Goal: Check status: Check status

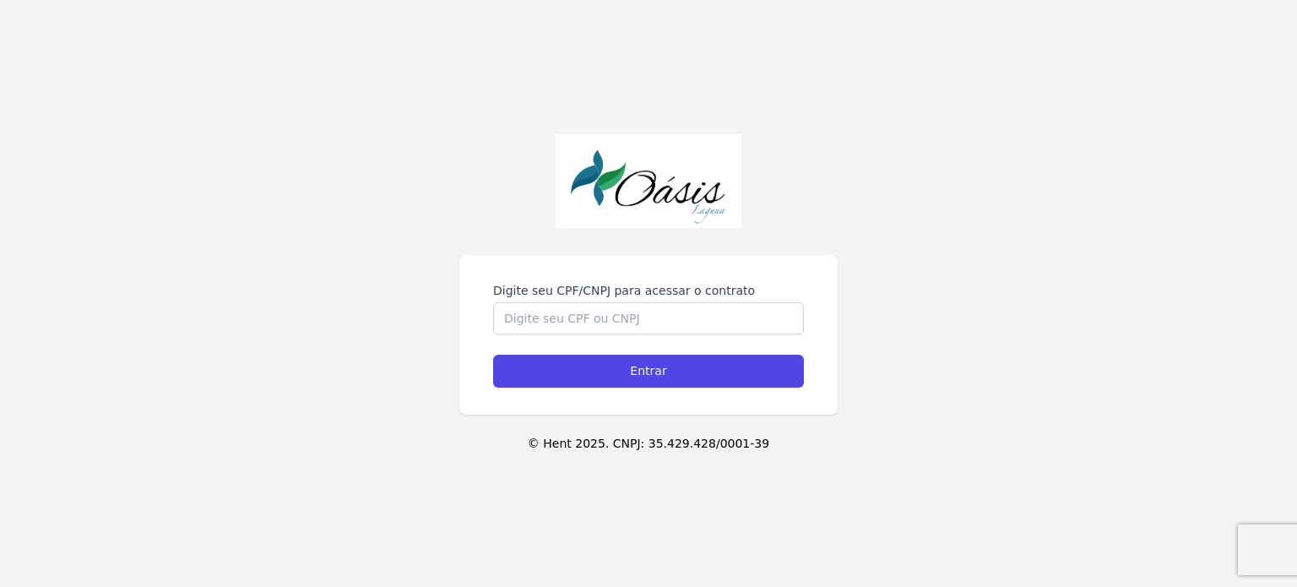
click at [580, 268] on div "Digite seu CPF/CNPJ para acessar o contrato Entrar" at bounding box center [648, 335] width 378 height 160
click at [572, 312] on input "Digite seu CPF/CNPJ para acessar o contrato" at bounding box center [648, 318] width 311 height 32
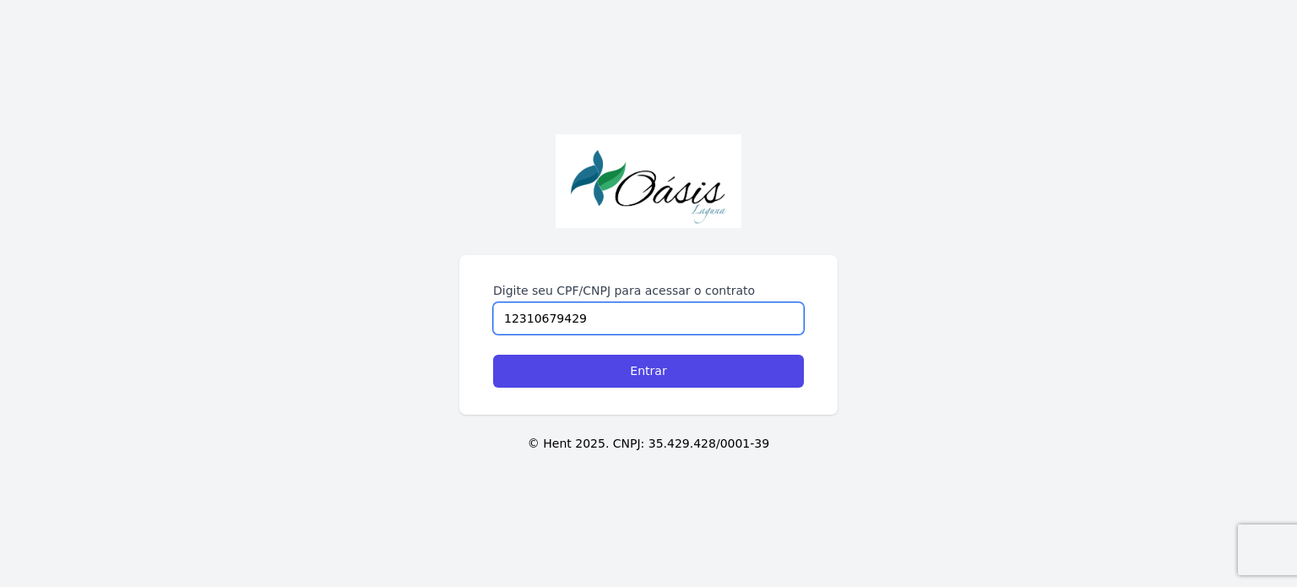
type input "12310679429"
click at [601, 353] on form "Digite seu CPF/CNPJ para acessar o contrato 12310679429 Entrar" at bounding box center [648, 335] width 311 height 106
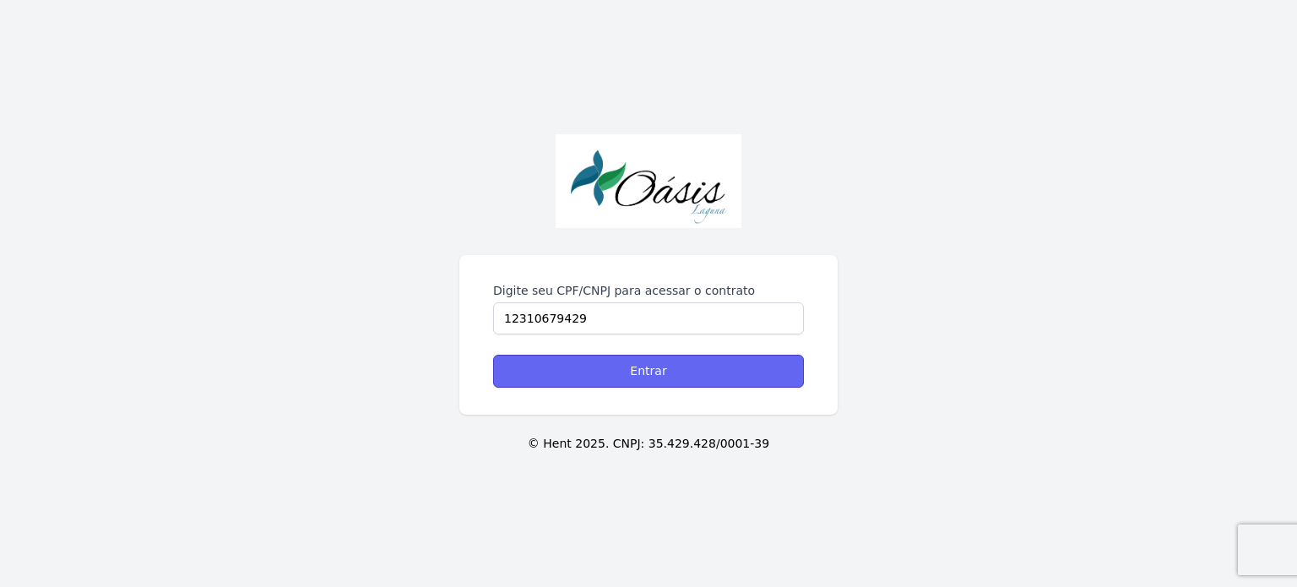
click at [599, 365] on input "Entrar" at bounding box center [648, 371] width 311 height 33
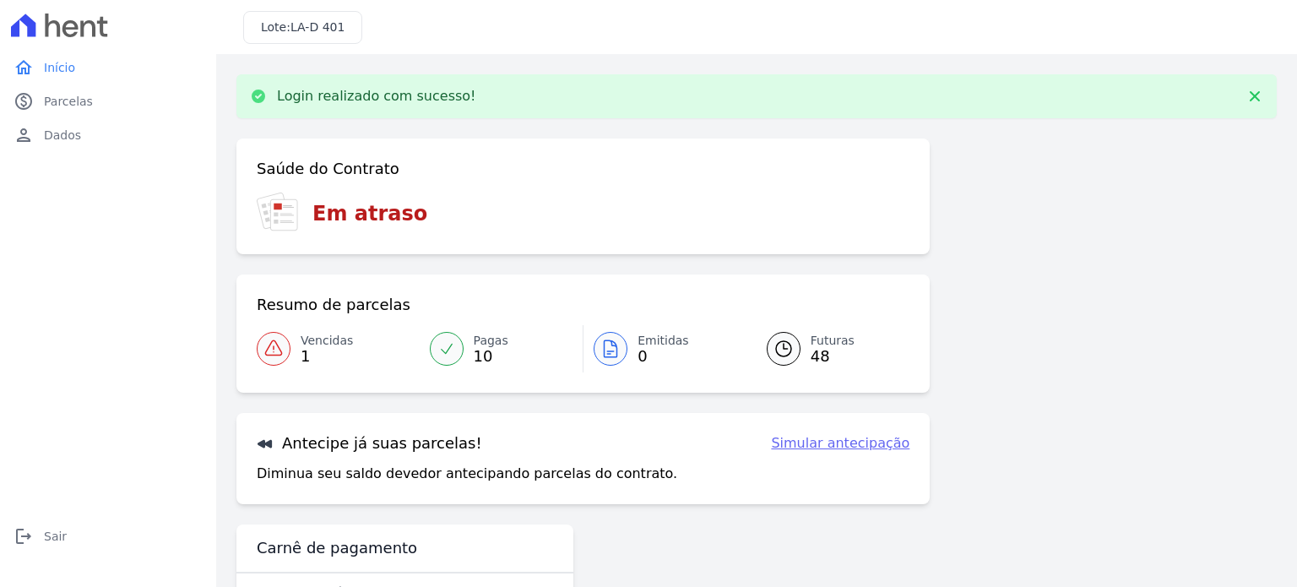
click at [496, 344] on span "Pagas" at bounding box center [491, 341] width 35 height 18
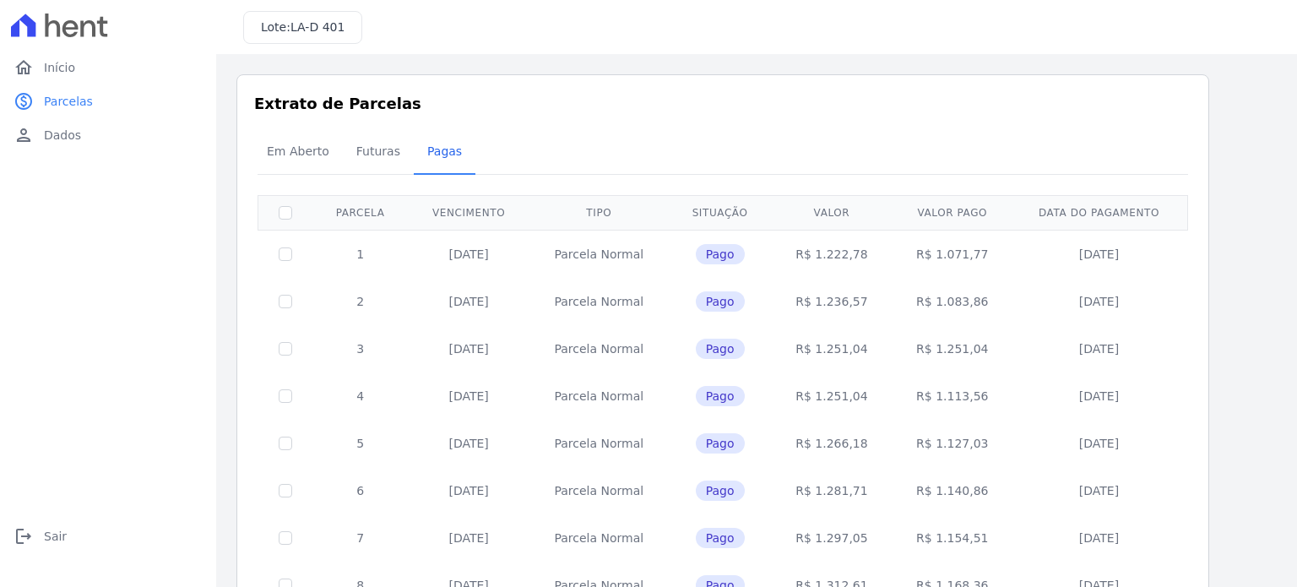
scroll to position [190, 0]
